Goal: Transaction & Acquisition: Purchase product/service

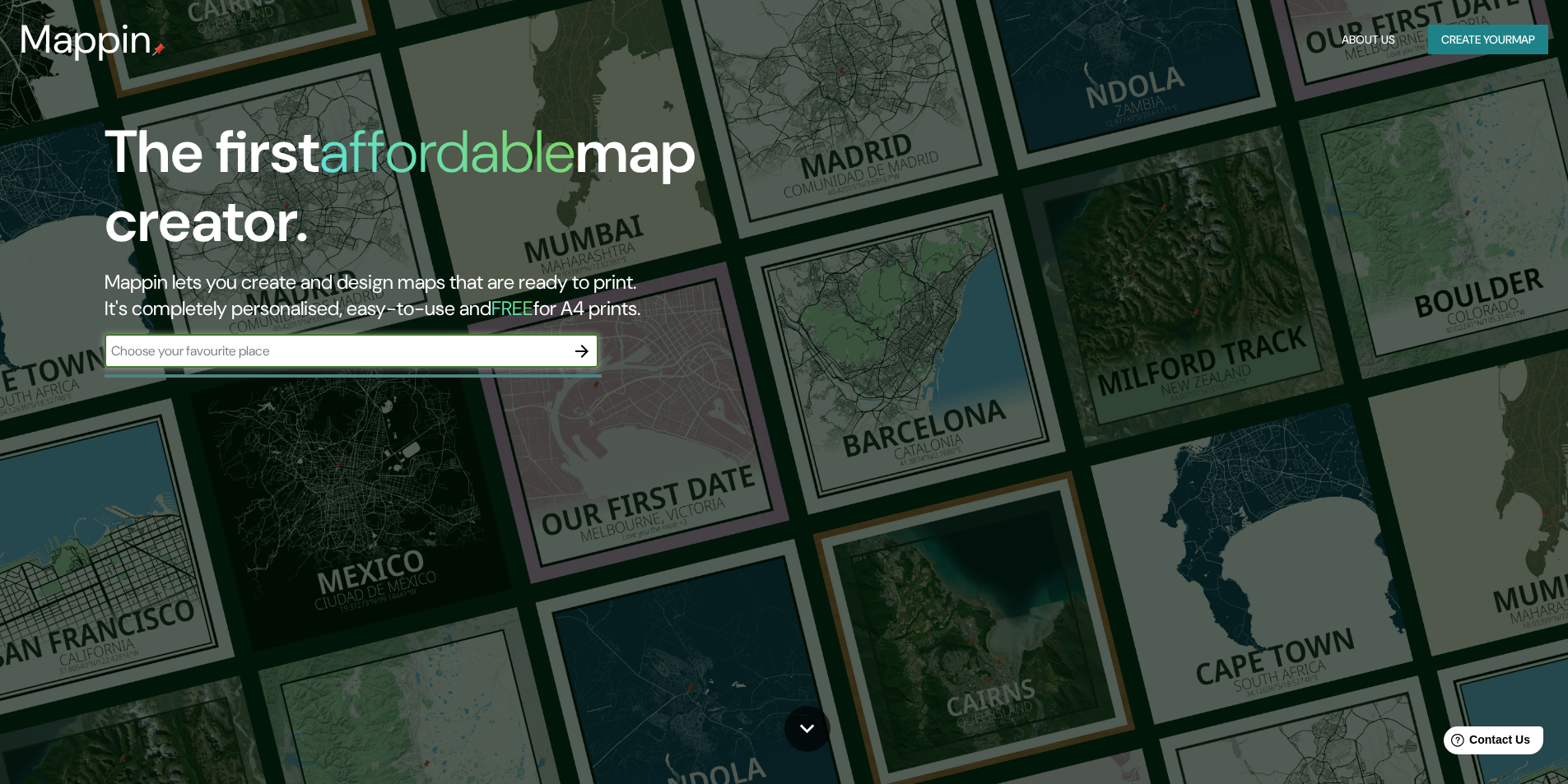
click at [520, 349] on input "text" at bounding box center [334, 350] width 460 height 19
click at [580, 346] on icon "button" at bounding box center [582, 351] width 20 height 20
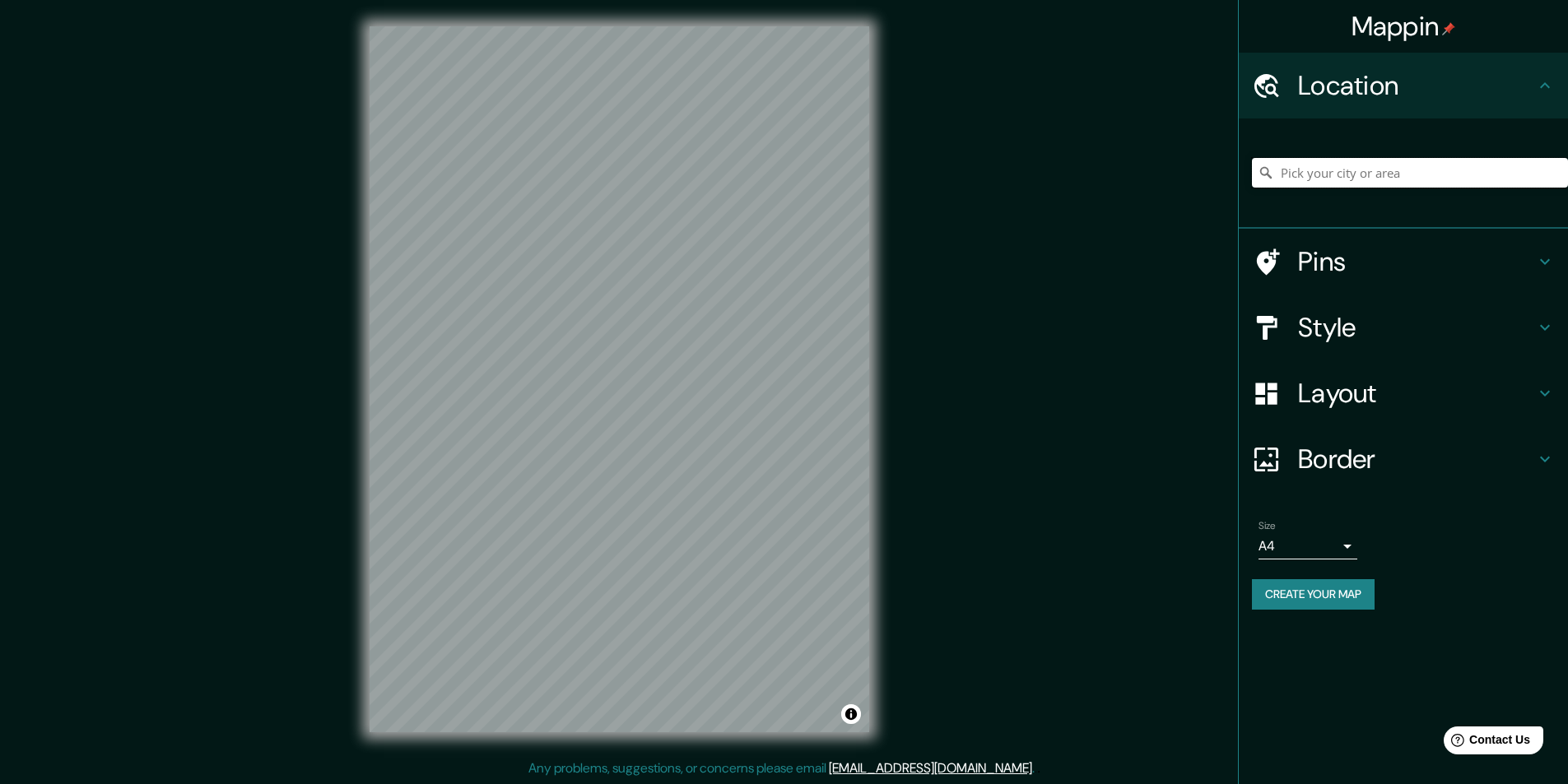
click at [1331, 176] on input "Pick your city or area" at bounding box center [1410, 172] width 316 height 29
type input "v"
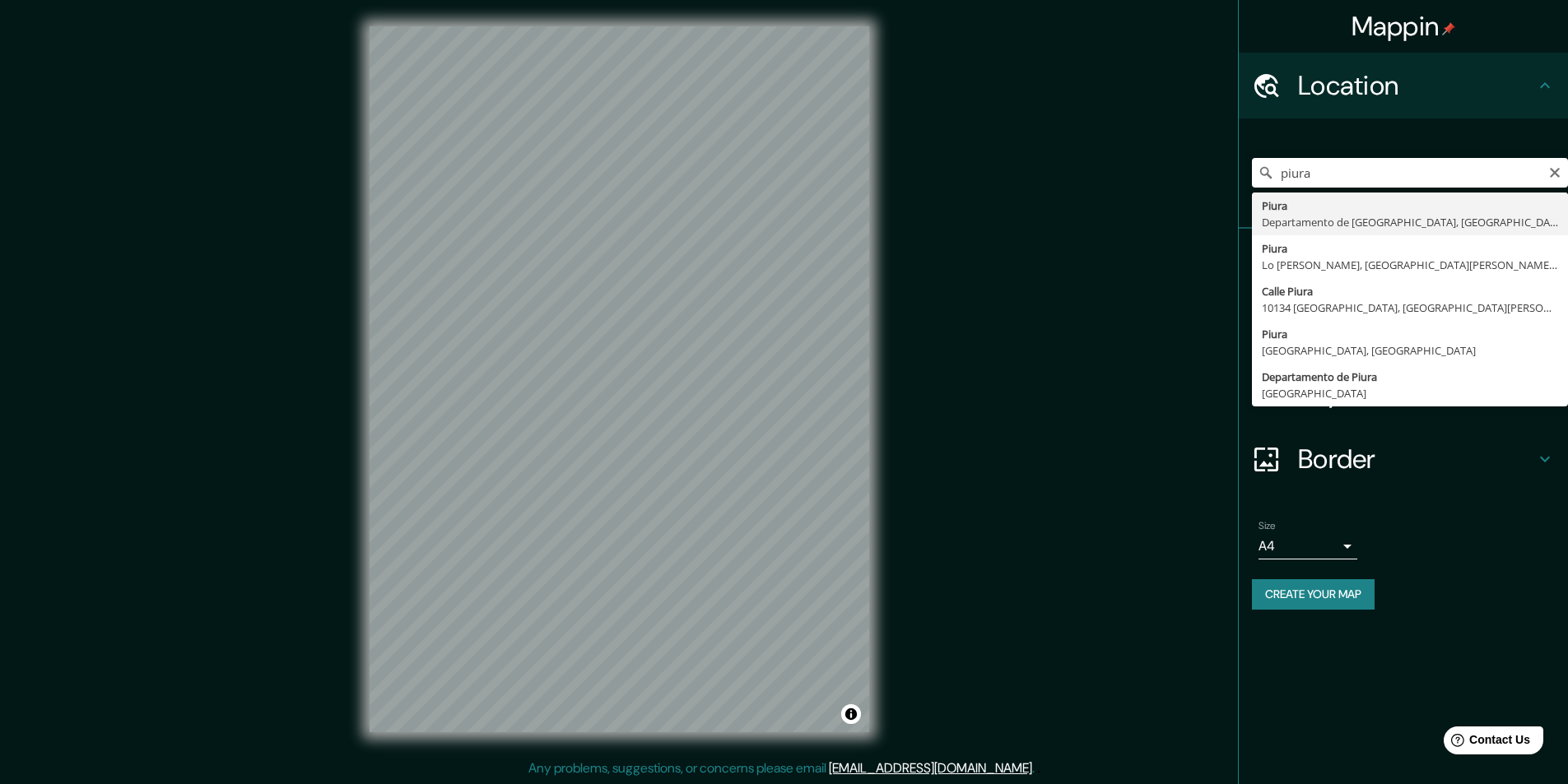
type input "Piura, [GEOGRAPHIC_DATA], [GEOGRAPHIC_DATA]"
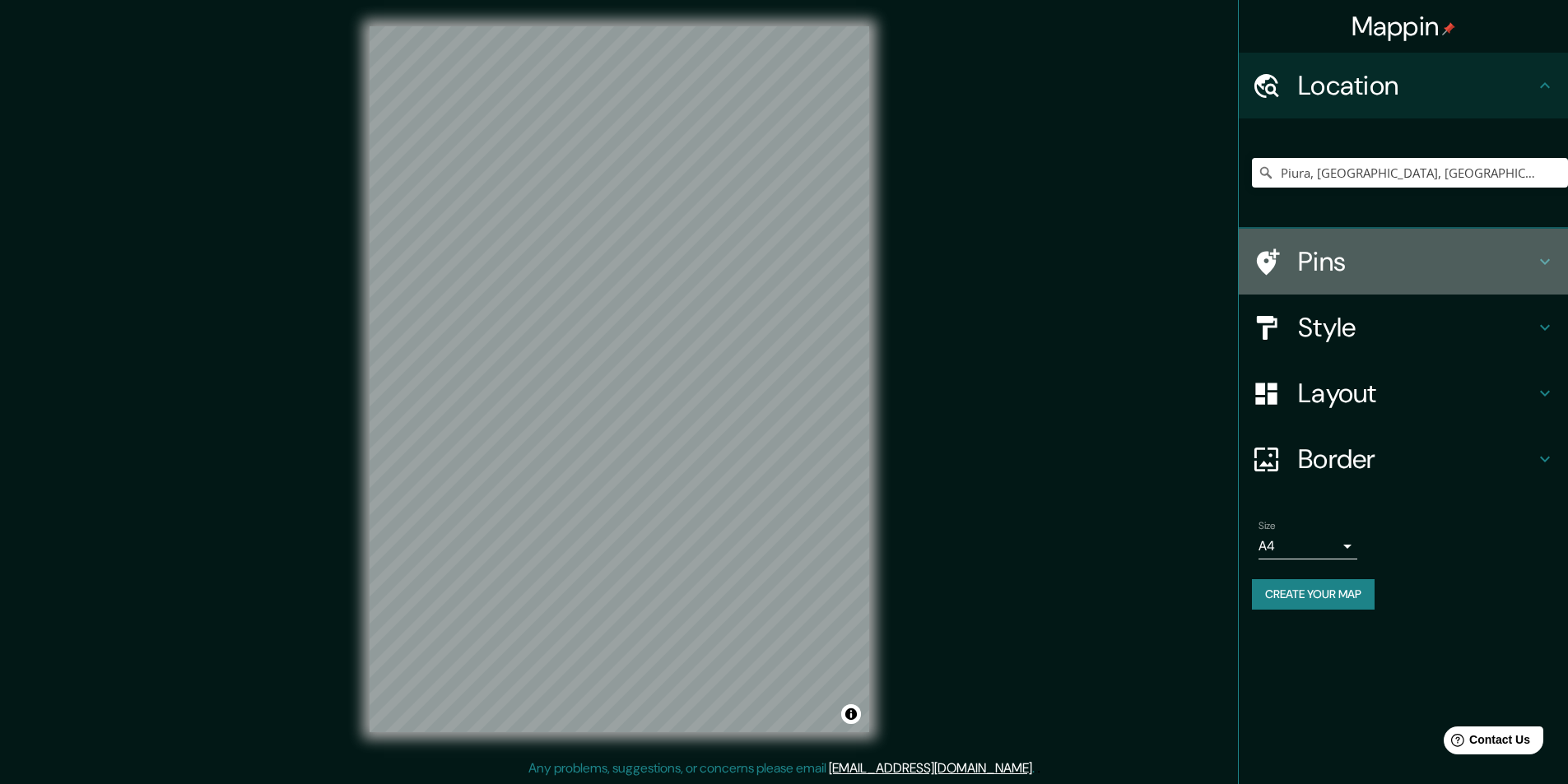
click at [1411, 265] on h4 "Pins" at bounding box center [1416, 261] width 237 height 33
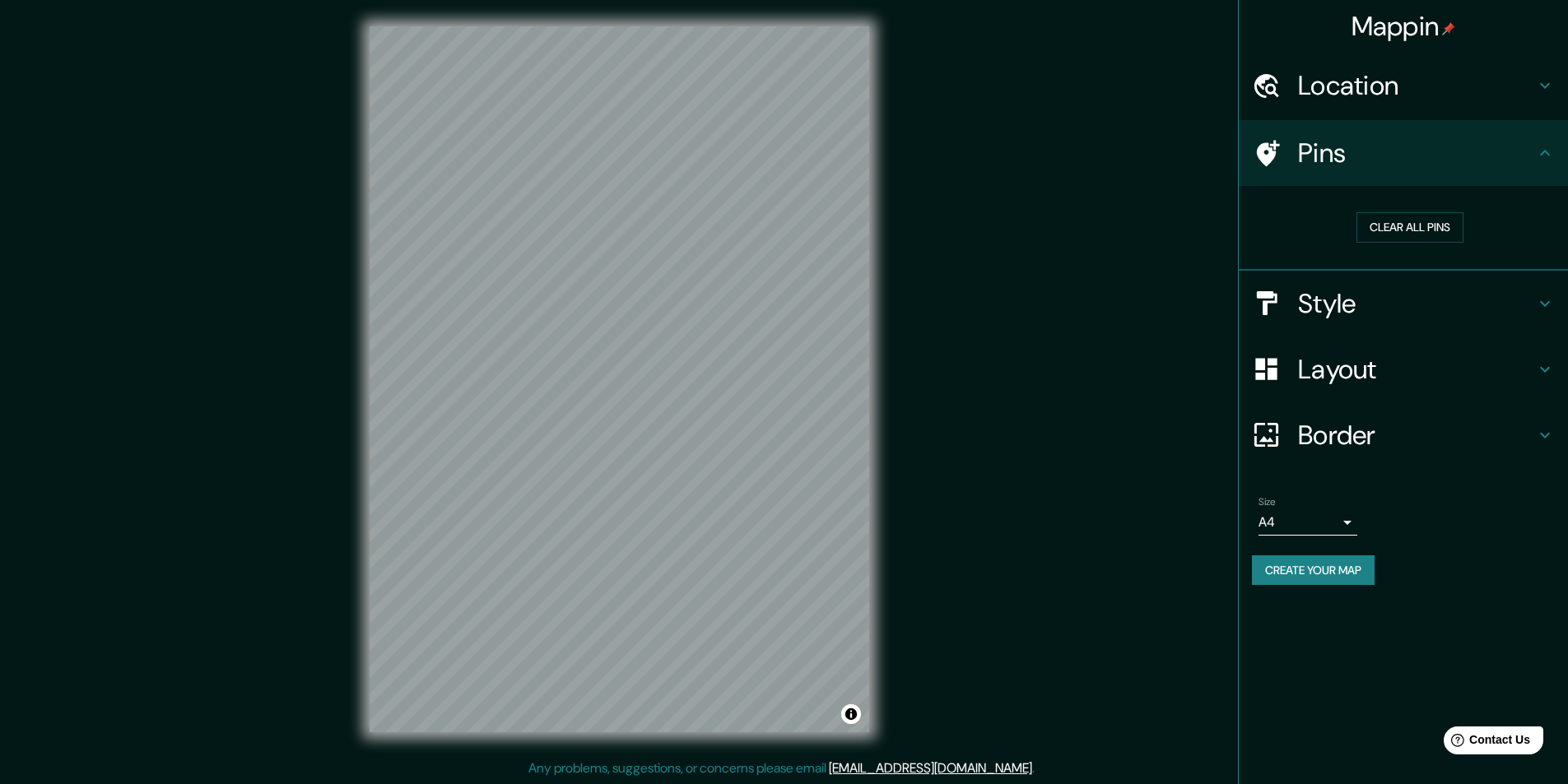
click at [1386, 162] on h4 "Pins" at bounding box center [1416, 153] width 237 height 33
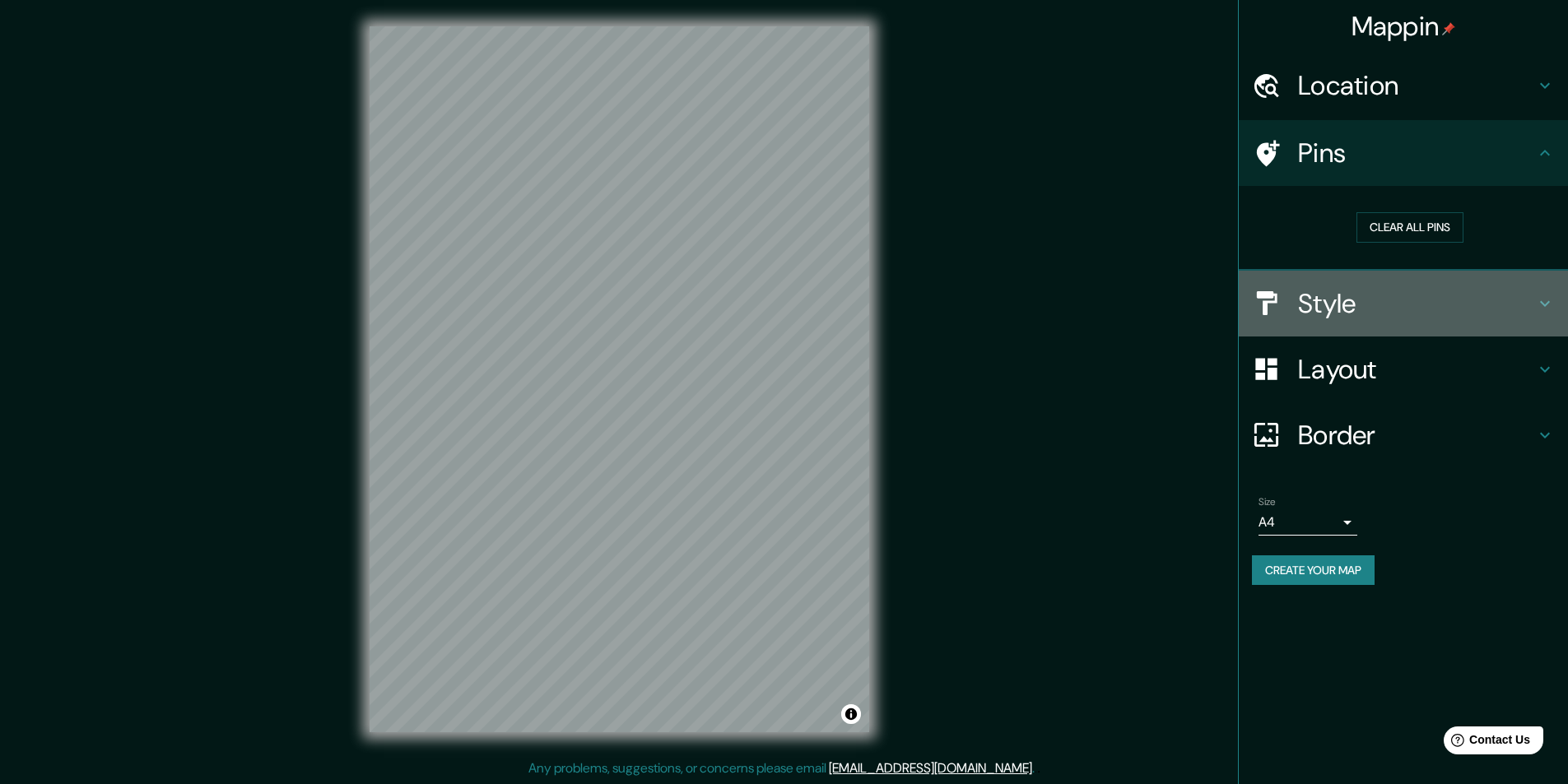
click at [1389, 295] on h4 "Style" at bounding box center [1416, 303] width 237 height 33
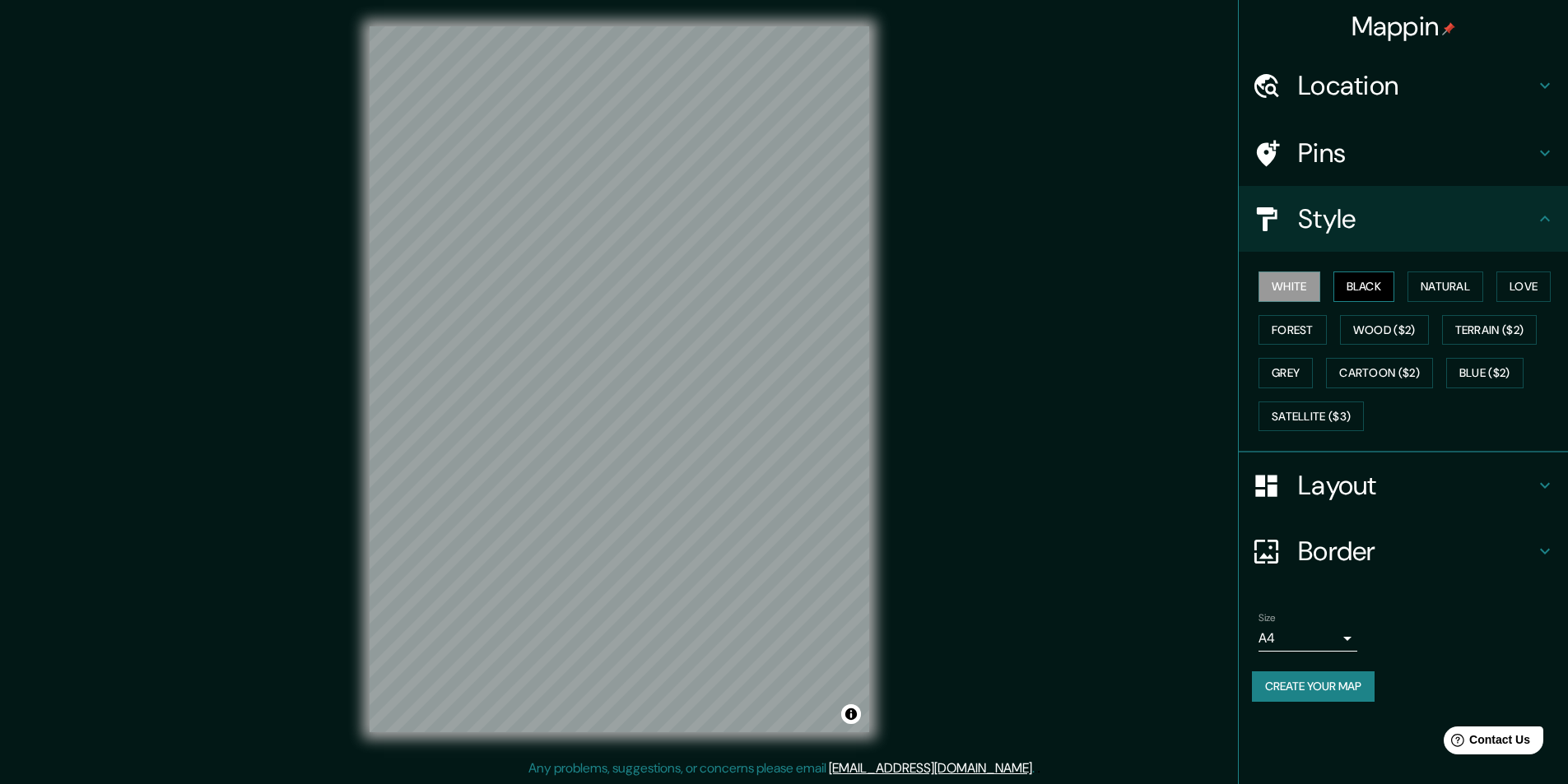
click at [1369, 281] on button "Black" at bounding box center [1364, 287] width 61 height 30
click at [1444, 283] on button "Natural" at bounding box center [1445, 287] width 76 height 30
click at [1510, 281] on button "Love" at bounding box center [1523, 287] width 55 height 30
click at [1450, 289] on button "Natural" at bounding box center [1445, 287] width 76 height 30
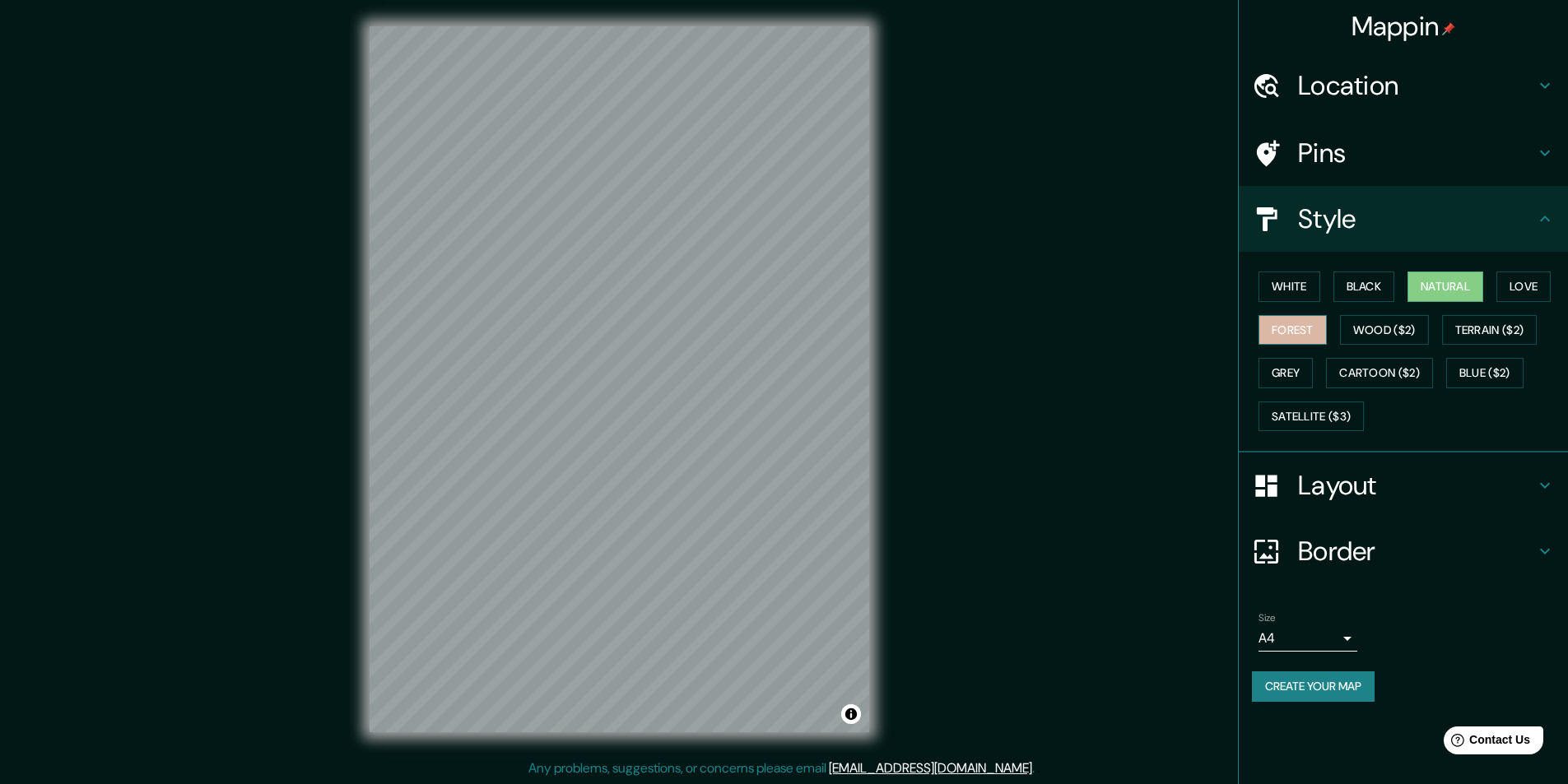
click at [1304, 327] on button "Forest" at bounding box center [1292, 330] width 68 height 30
click at [1365, 327] on button "Wood ($2)" at bounding box center [1384, 330] width 89 height 30
click at [1469, 329] on button "Terrain ($2)" at bounding box center [1490, 330] width 96 height 30
click at [1263, 366] on button "Grey" at bounding box center [1285, 373] width 55 height 30
click at [1358, 373] on button "Cartoon ($2)" at bounding box center [1379, 373] width 107 height 30
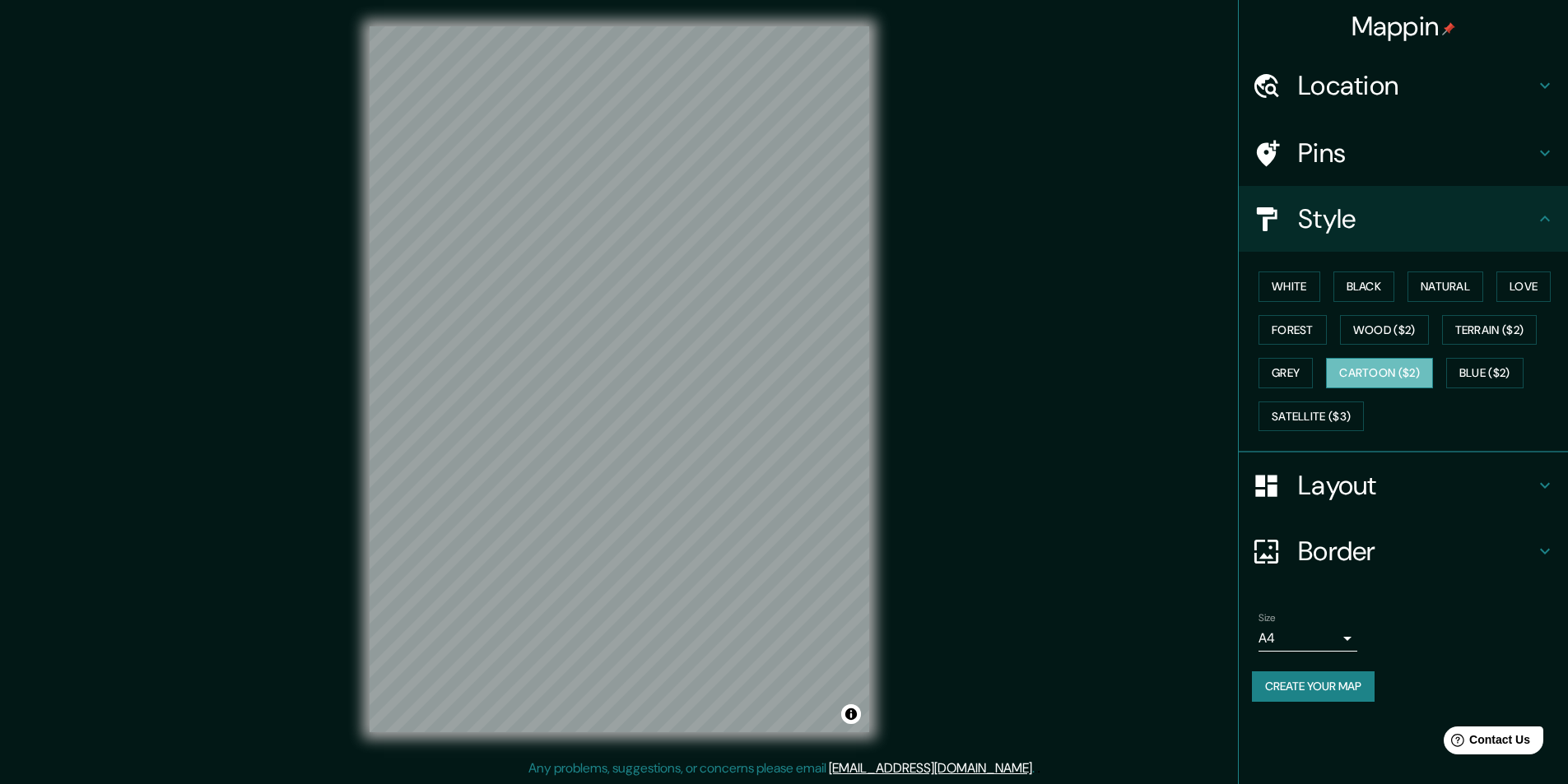
click at [1377, 374] on button "Cartoon ($2)" at bounding box center [1379, 373] width 107 height 30
click at [1293, 405] on button "Satellite ($3)" at bounding box center [1310, 417] width 105 height 30
click at [1464, 379] on button "Blue ($2)" at bounding box center [1485, 373] width 77 height 30
click at [1298, 294] on button "White" at bounding box center [1288, 287] width 61 height 30
click at [1356, 294] on button "Black" at bounding box center [1364, 287] width 61 height 30
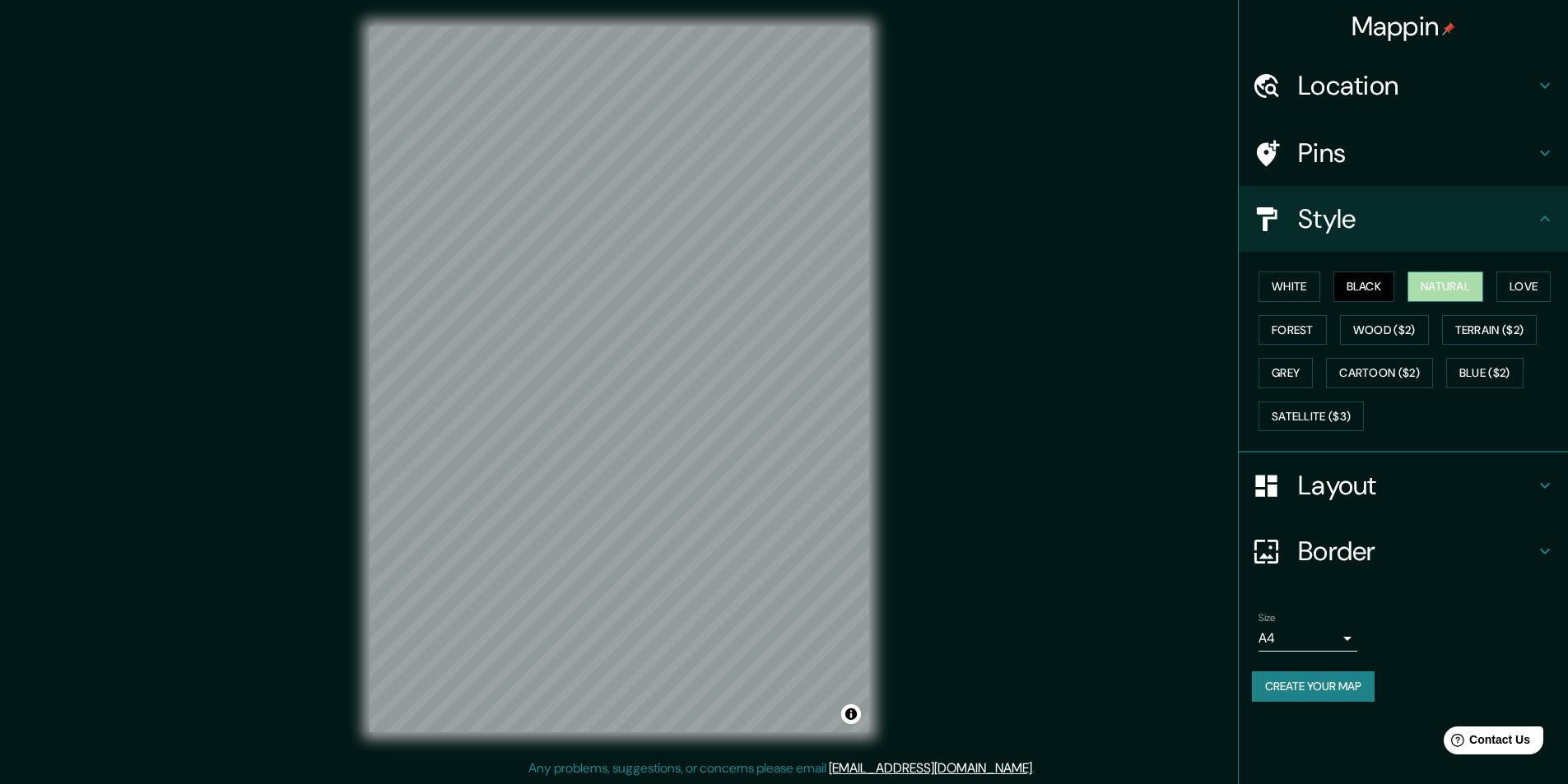
click at [1476, 289] on button "Natural" at bounding box center [1445, 287] width 76 height 30
click at [1348, 482] on h4 "Layout" at bounding box center [1416, 485] width 237 height 33
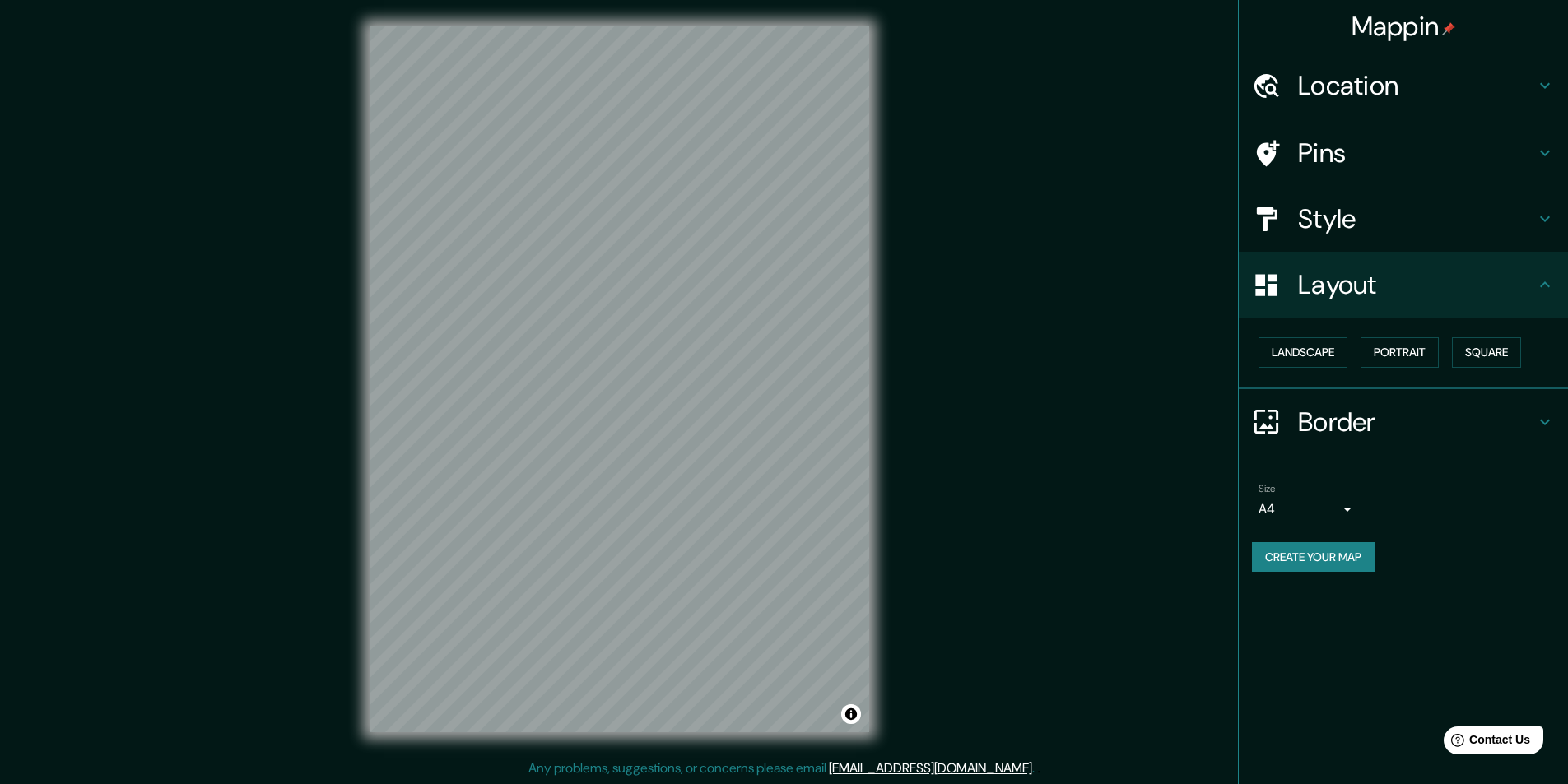
click at [1371, 423] on h4 "Border" at bounding box center [1416, 422] width 237 height 33
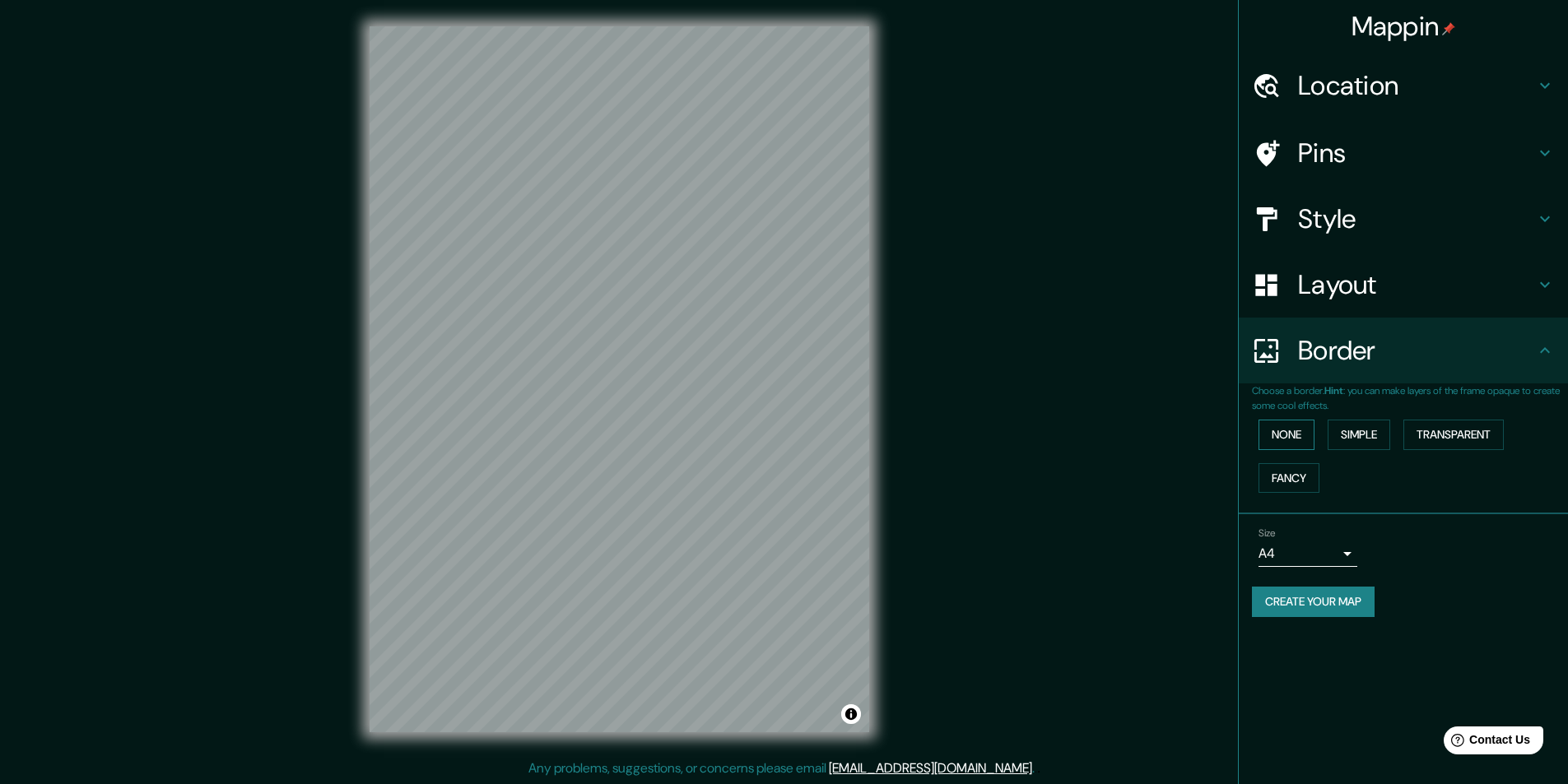
click at [1296, 436] on button "None" at bounding box center [1286, 434] width 56 height 30
click at [1350, 436] on button "Simple" at bounding box center [1359, 434] width 62 height 30
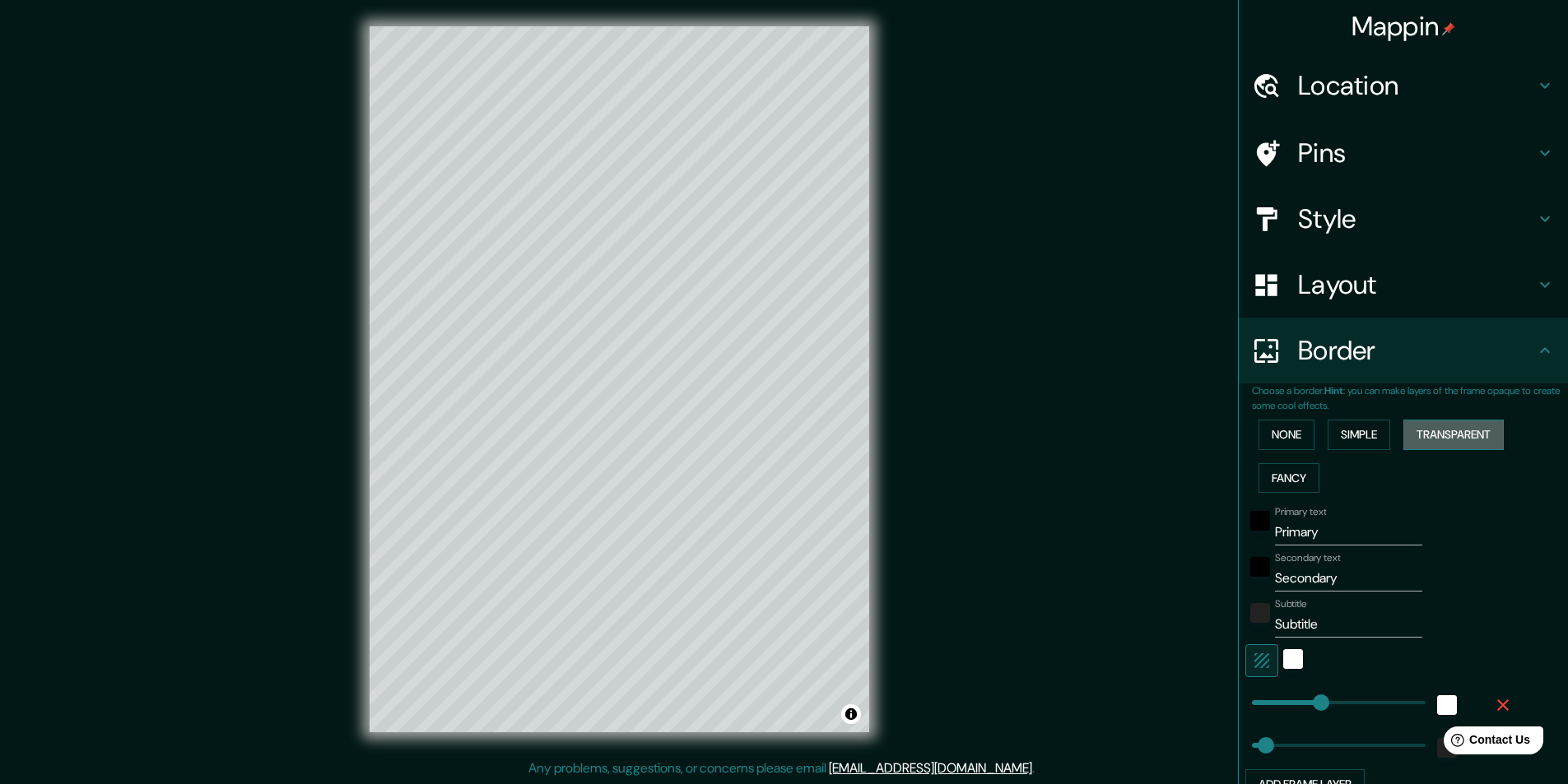
click at [1405, 436] on button "Transparent" at bounding box center [1453, 434] width 100 height 30
click at [1276, 438] on button "None" at bounding box center [1286, 434] width 56 height 30
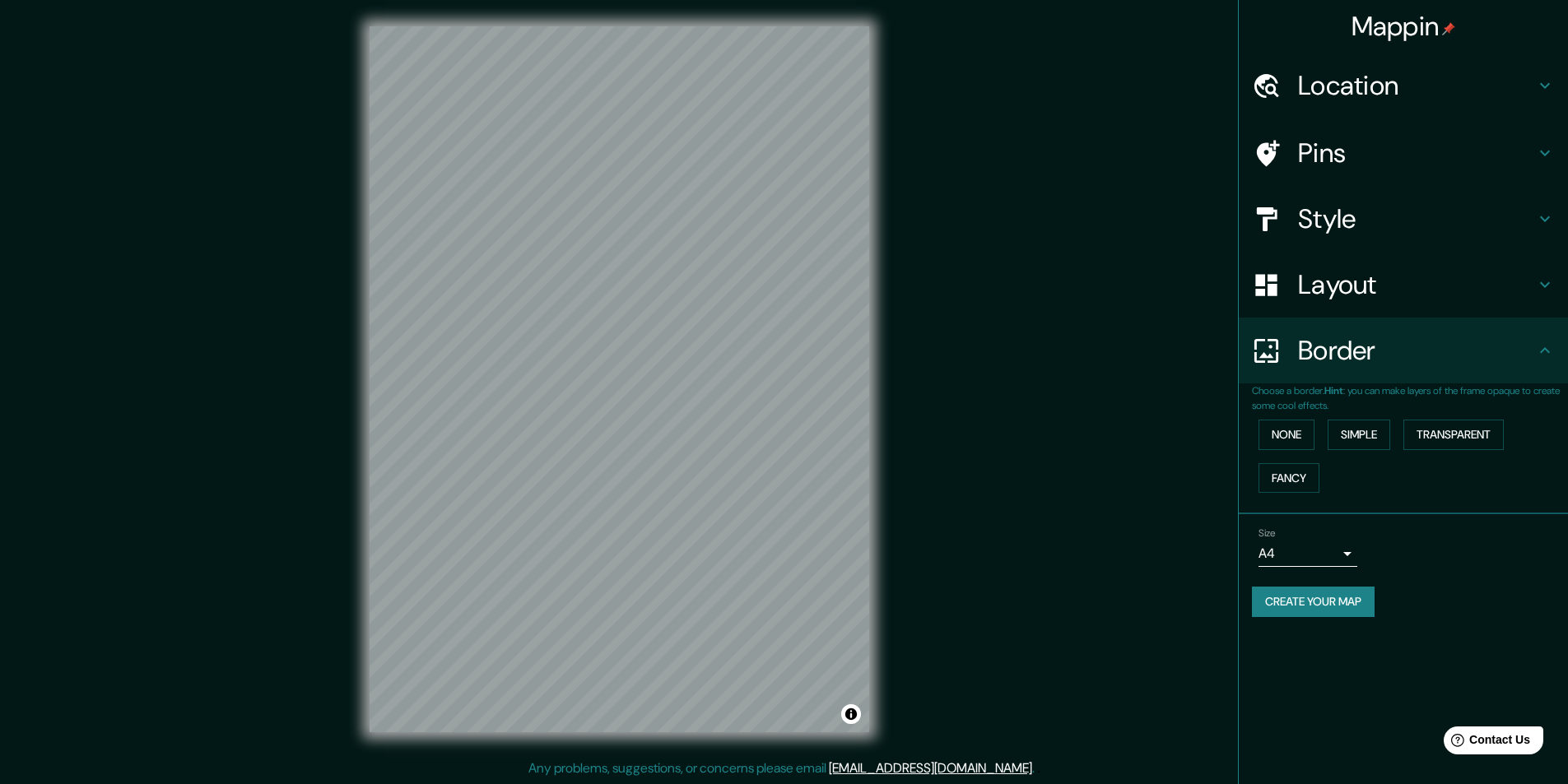
click at [1214, 424] on div "Mappin Location [GEOGRAPHIC_DATA], [GEOGRAPHIC_DATA], [GEOGRAPHIC_DATA] Pins St…" at bounding box center [784, 392] width 1568 height 785
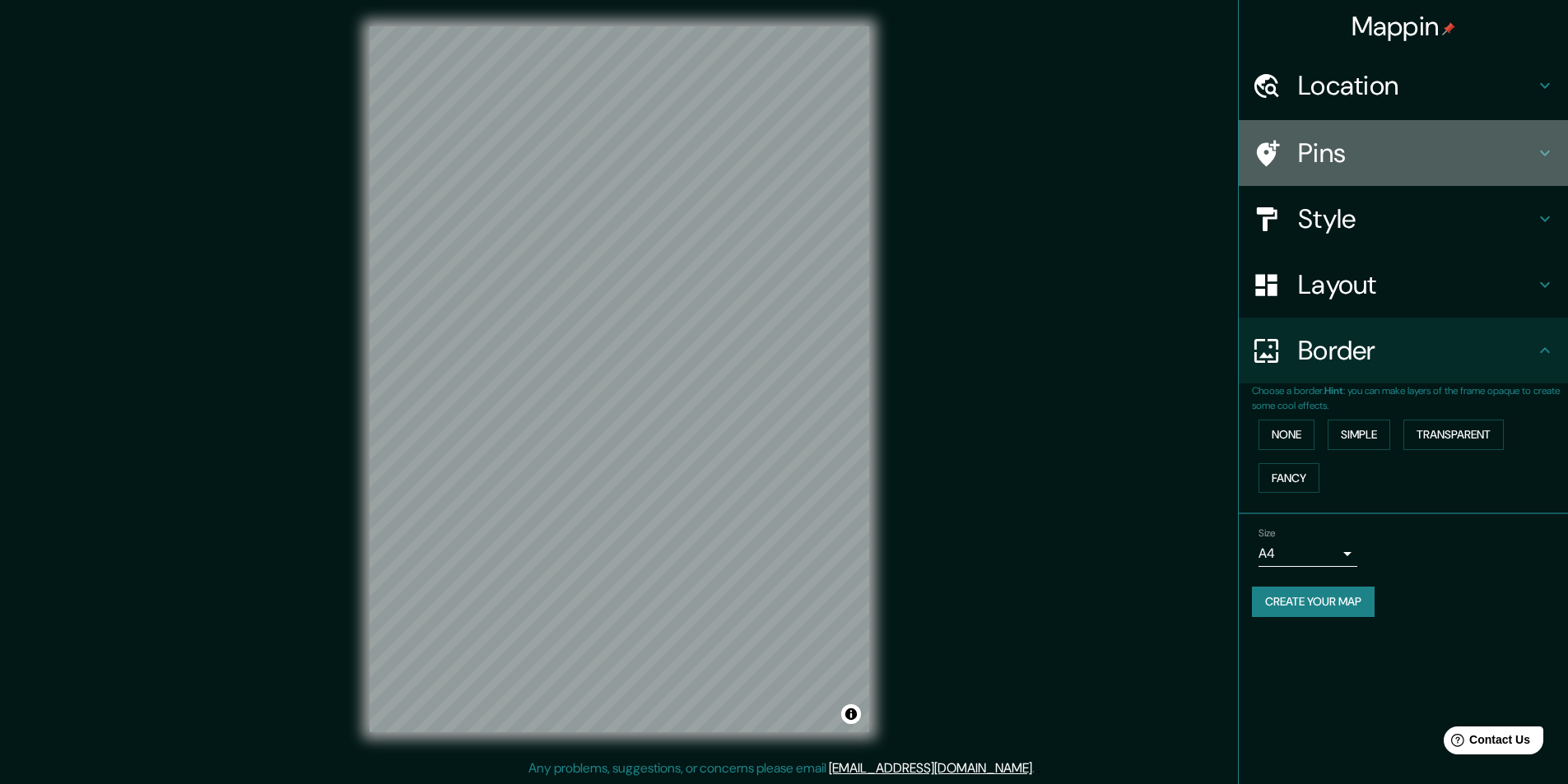
click at [1292, 168] on div "Pins" at bounding box center [1403, 153] width 329 height 66
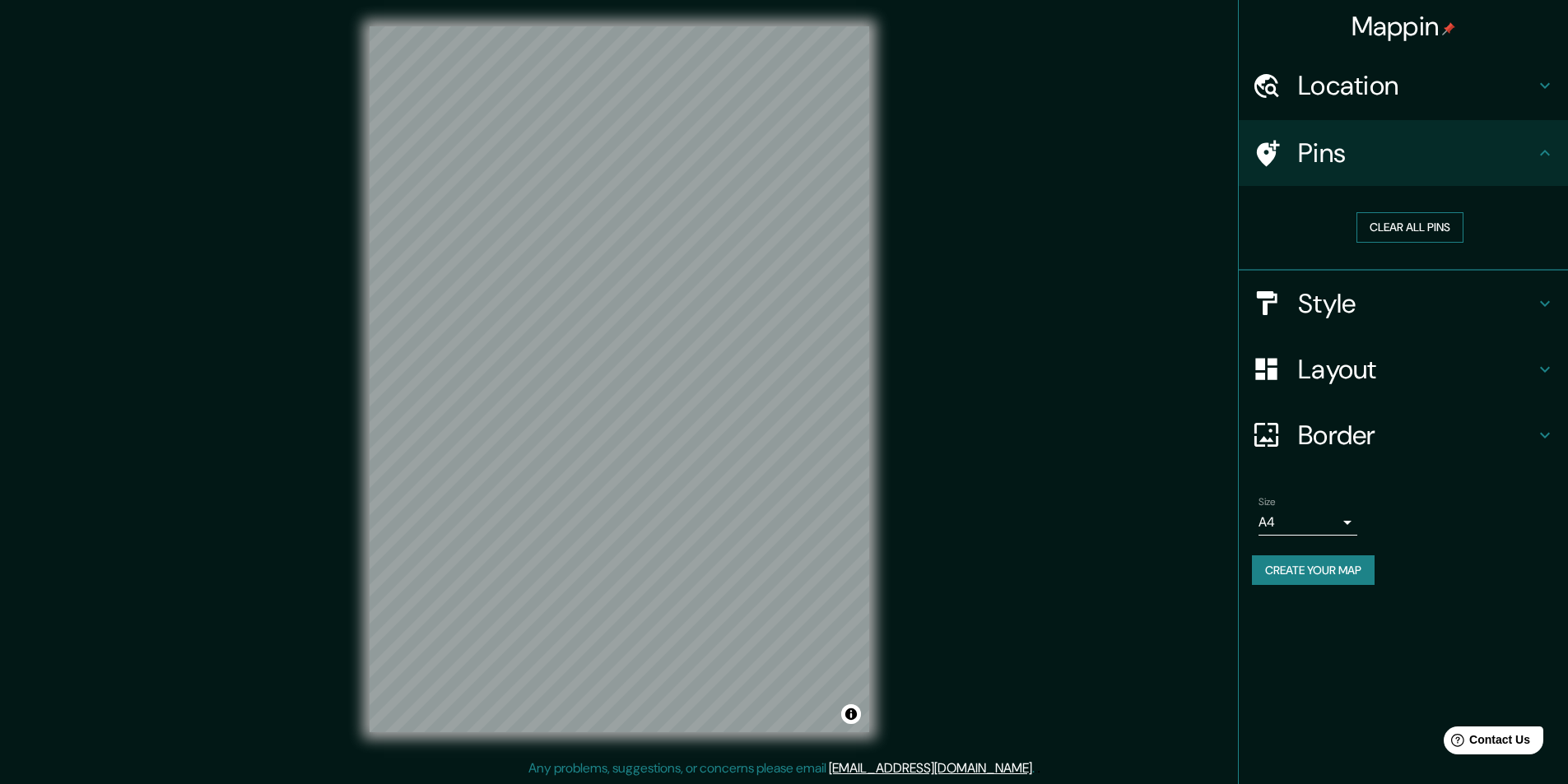
click at [1397, 226] on button "Clear all pins" at bounding box center [1409, 228] width 107 height 30
click at [1372, 229] on button "Clear all pins" at bounding box center [1409, 228] width 107 height 30
